Goal: Task Accomplishment & Management: Use online tool/utility

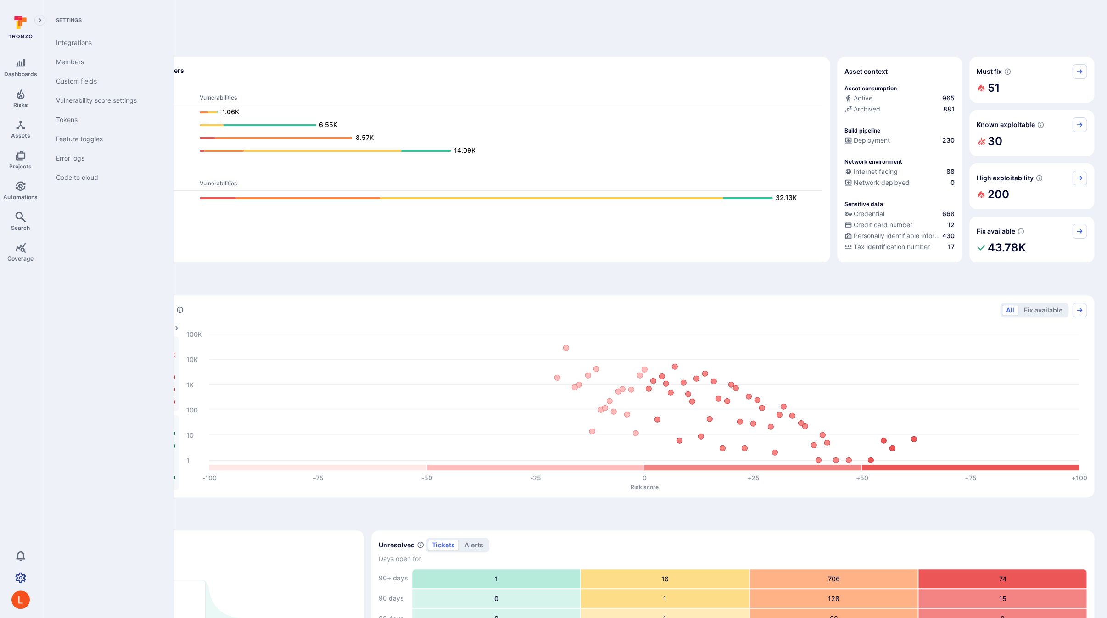
click at [26, 575] on icon "Settings" at bounding box center [20, 577] width 11 height 11
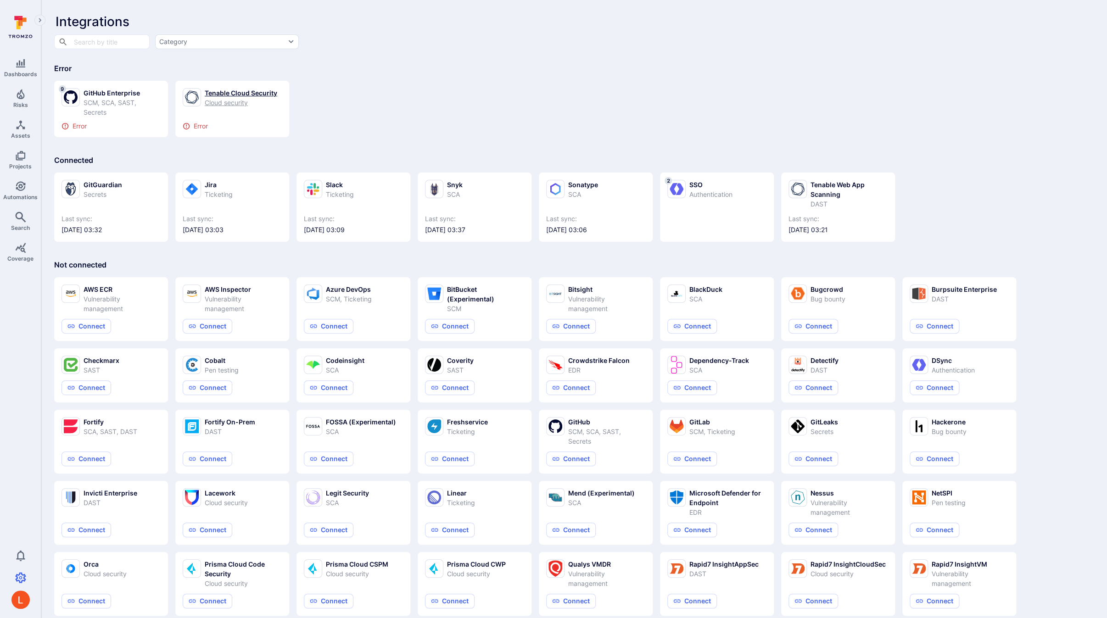
click at [216, 95] on div "Tenable Cloud Security" at bounding box center [241, 93] width 73 height 10
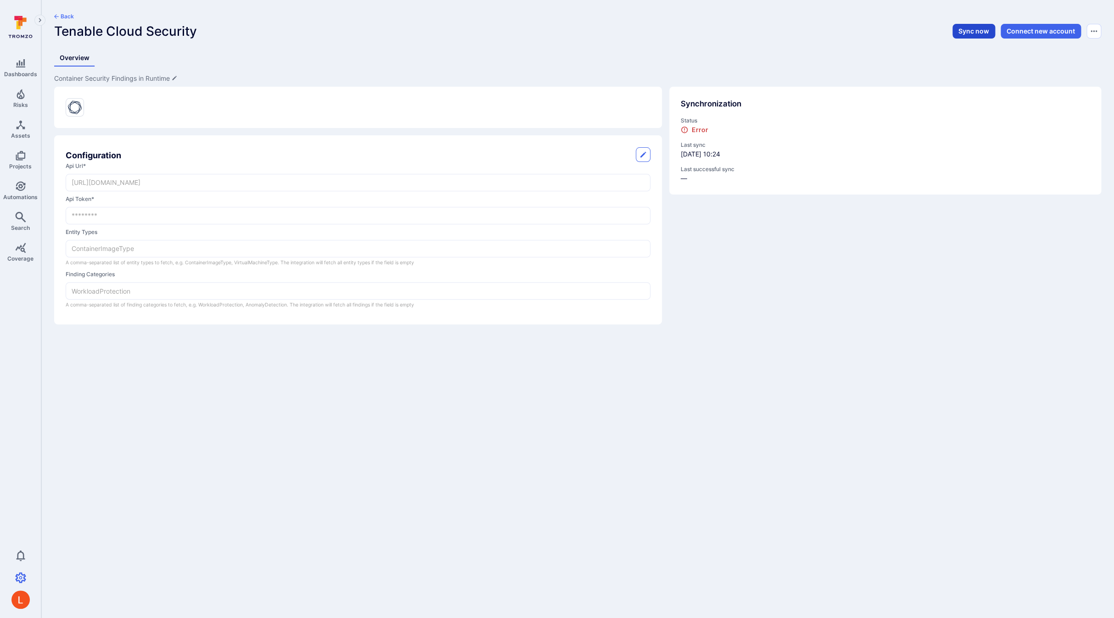
click at [970, 33] on button "Sync now" at bounding box center [973, 31] width 43 height 15
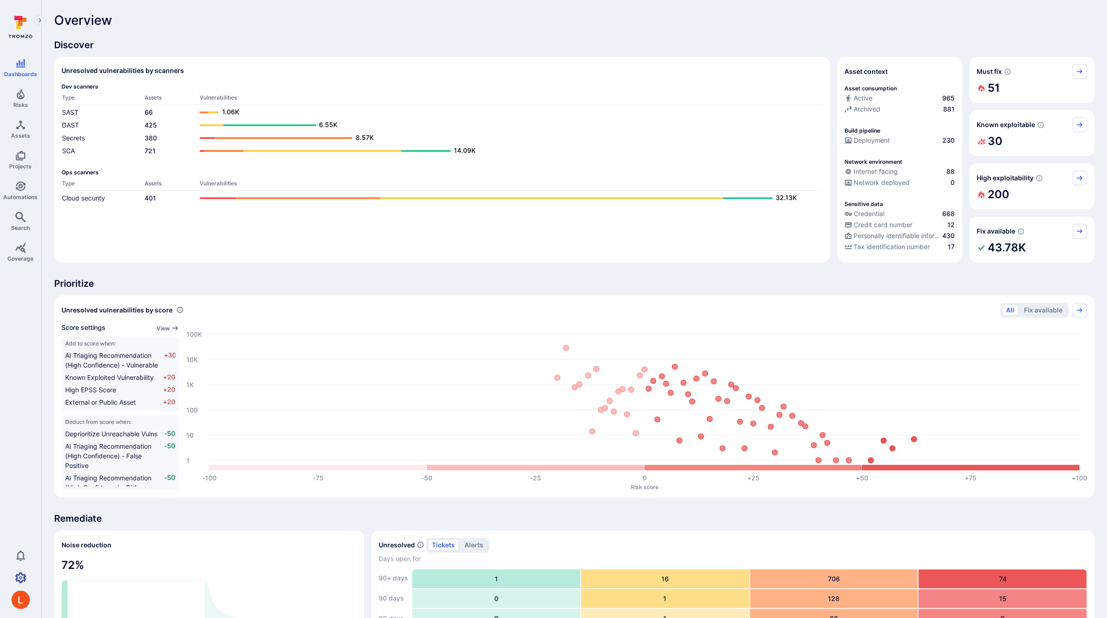
click at [23, 576] on icon "Settings" at bounding box center [20, 577] width 11 height 11
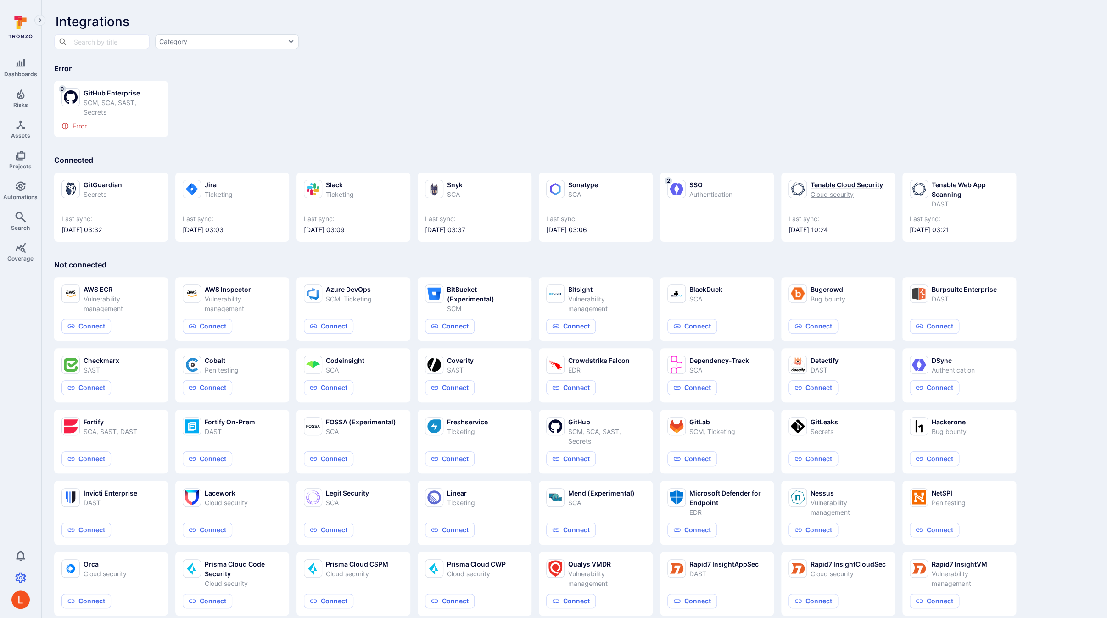
click at [852, 185] on div "Tenable Cloud Security" at bounding box center [846, 185] width 73 height 10
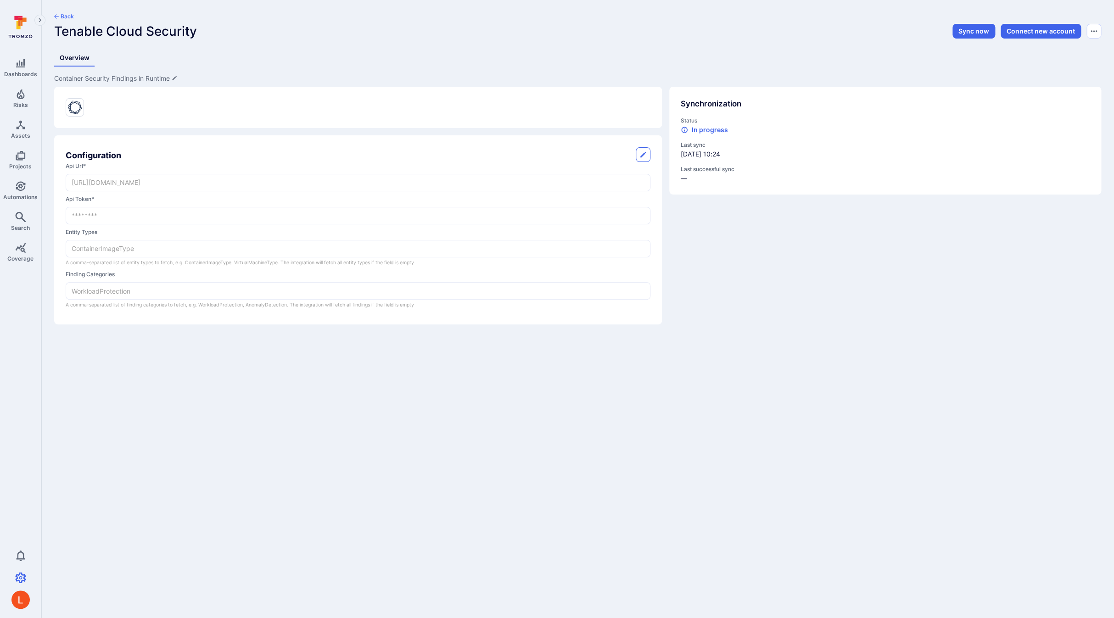
click at [804, 357] on body "Dashboards Risks Assets Projects Automations Search Coverage 0 Settings Integra…" at bounding box center [557, 309] width 1114 height 618
